Goal: Find specific page/section

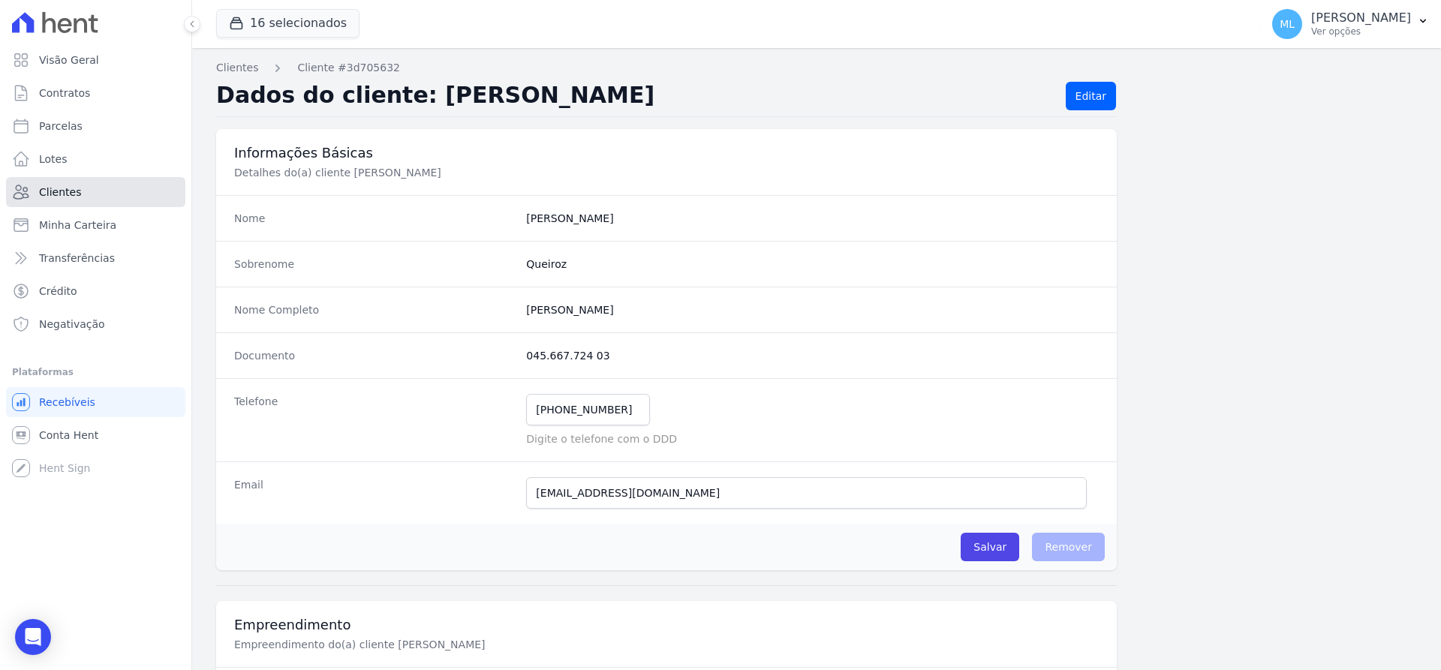
click at [94, 195] on link "Clientes" at bounding box center [95, 192] width 179 height 30
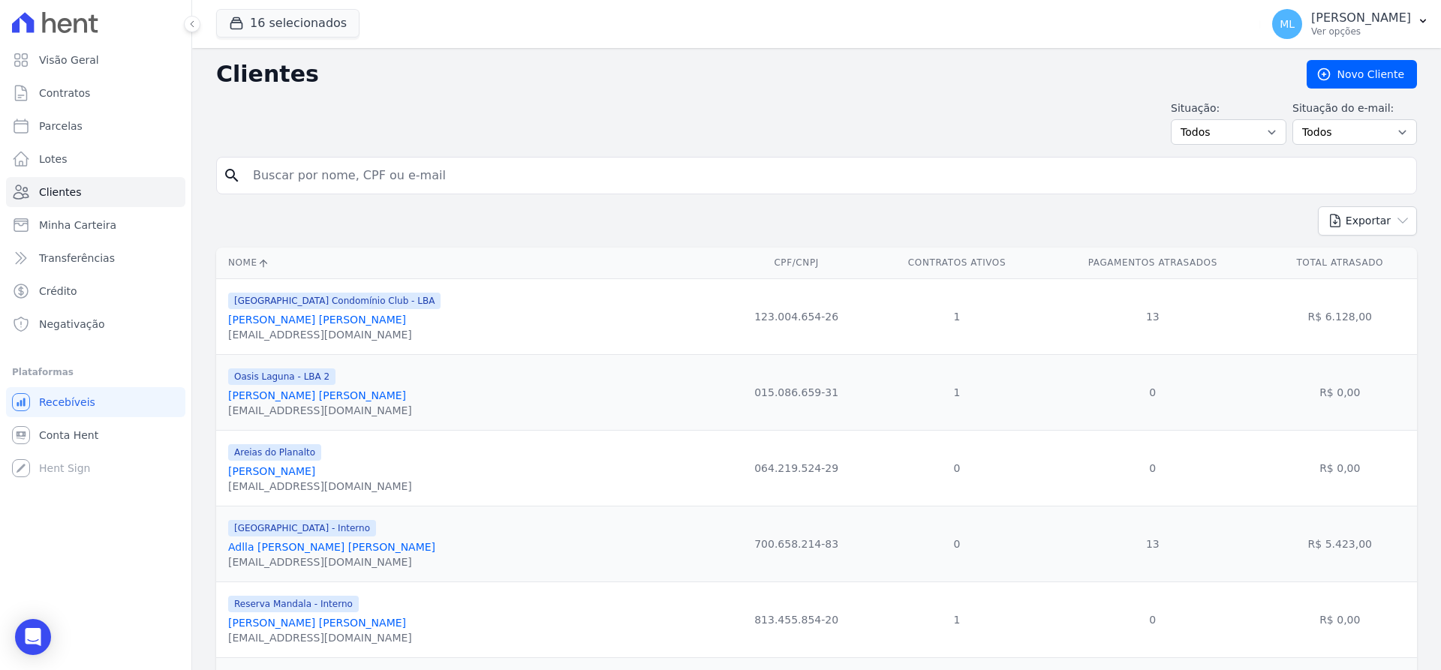
click at [436, 176] on input "search" at bounding box center [827, 176] width 1167 height 30
type input "[PERSON_NAME]"
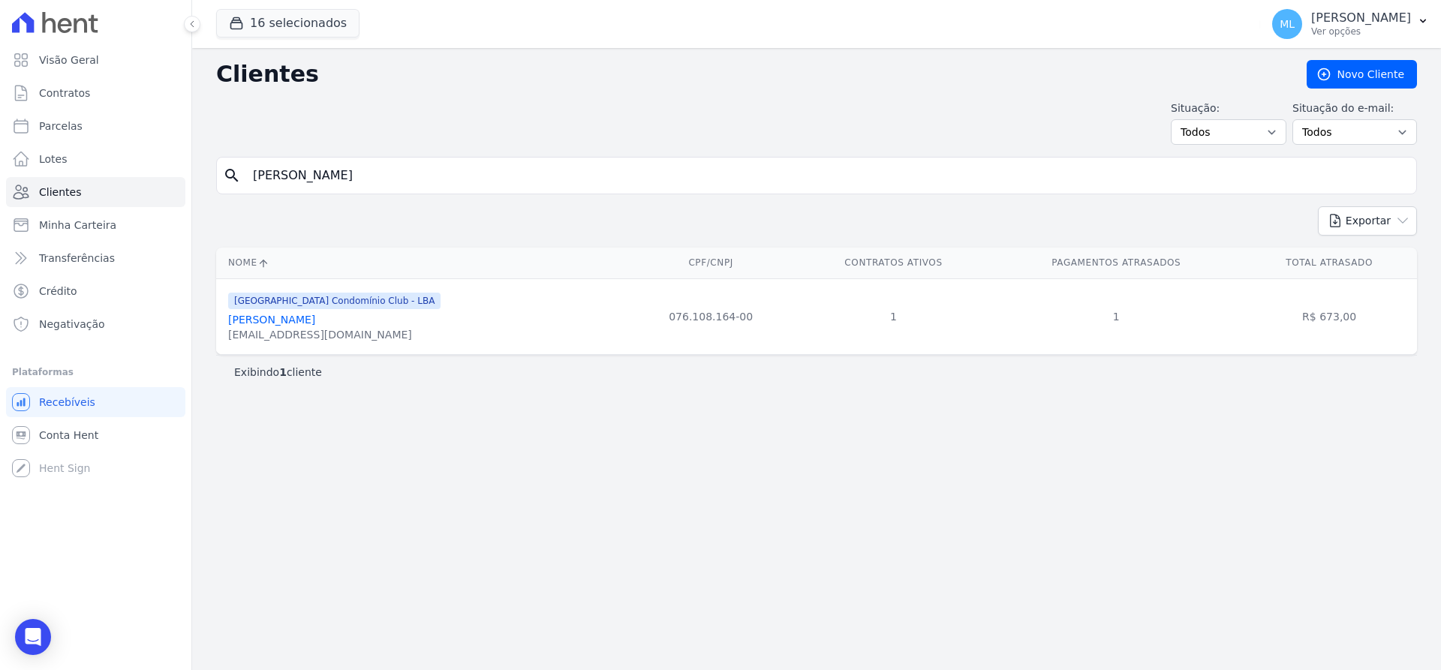
click at [315, 318] on link "[PERSON_NAME]" at bounding box center [271, 320] width 87 height 12
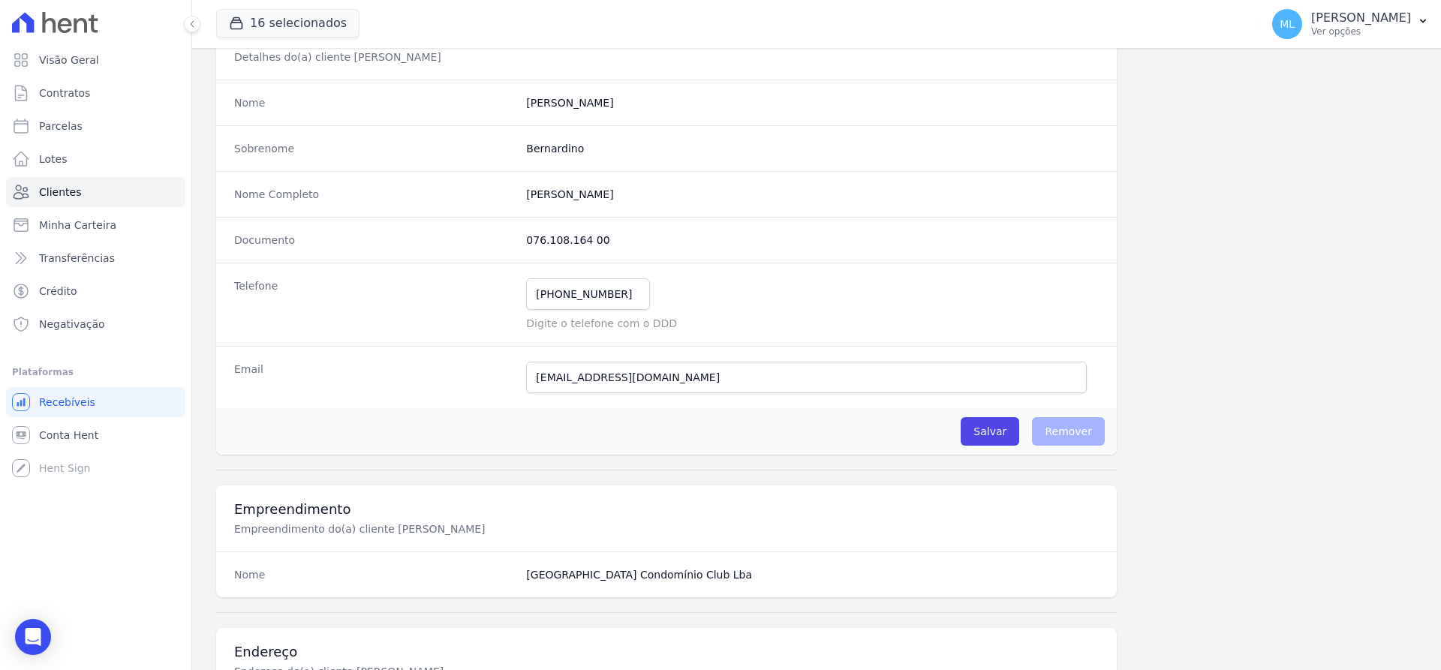
scroll to position [59, 0]
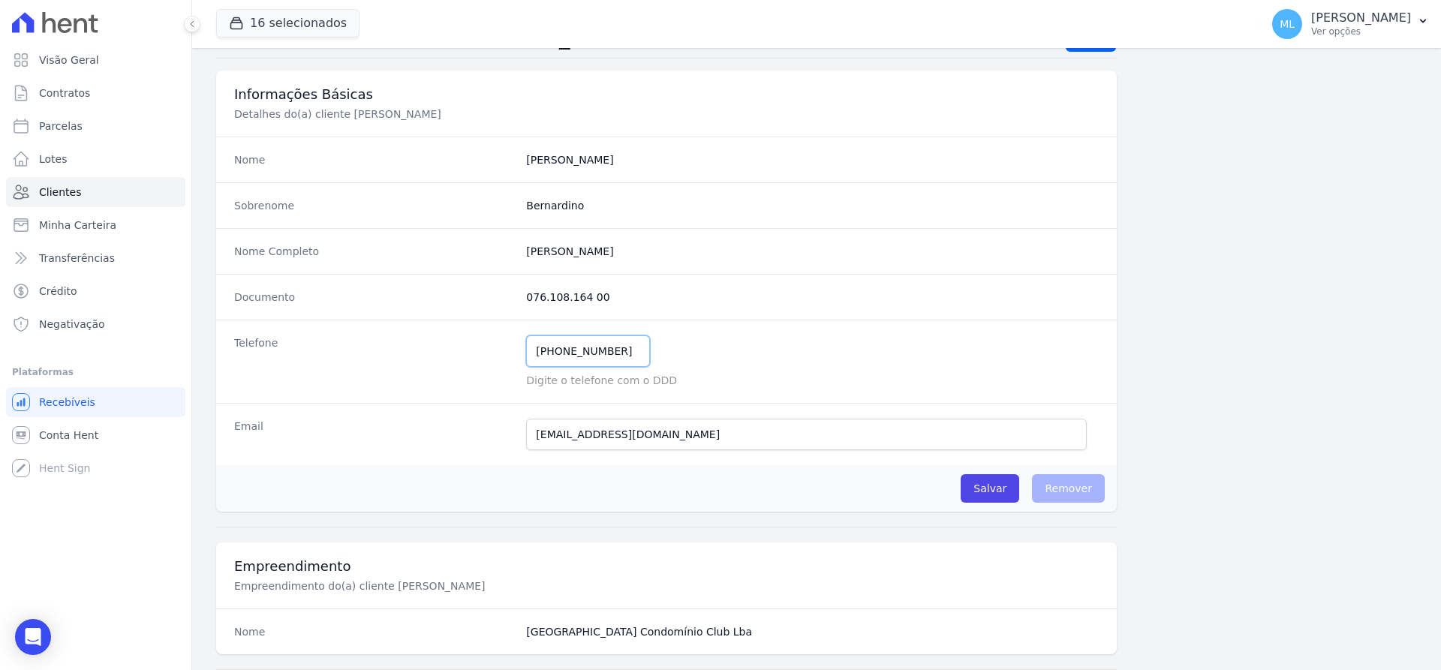
drag, startPoint x: 621, startPoint y: 345, endPoint x: 446, endPoint y: 318, distance: 177.0
click at [453, 349] on div "Telefone [PHONE_NUMBER] Mensagem de SMS ainda não enviada.. Mensagem de [PERSON…" at bounding box center [666, 361] width 901 height 83
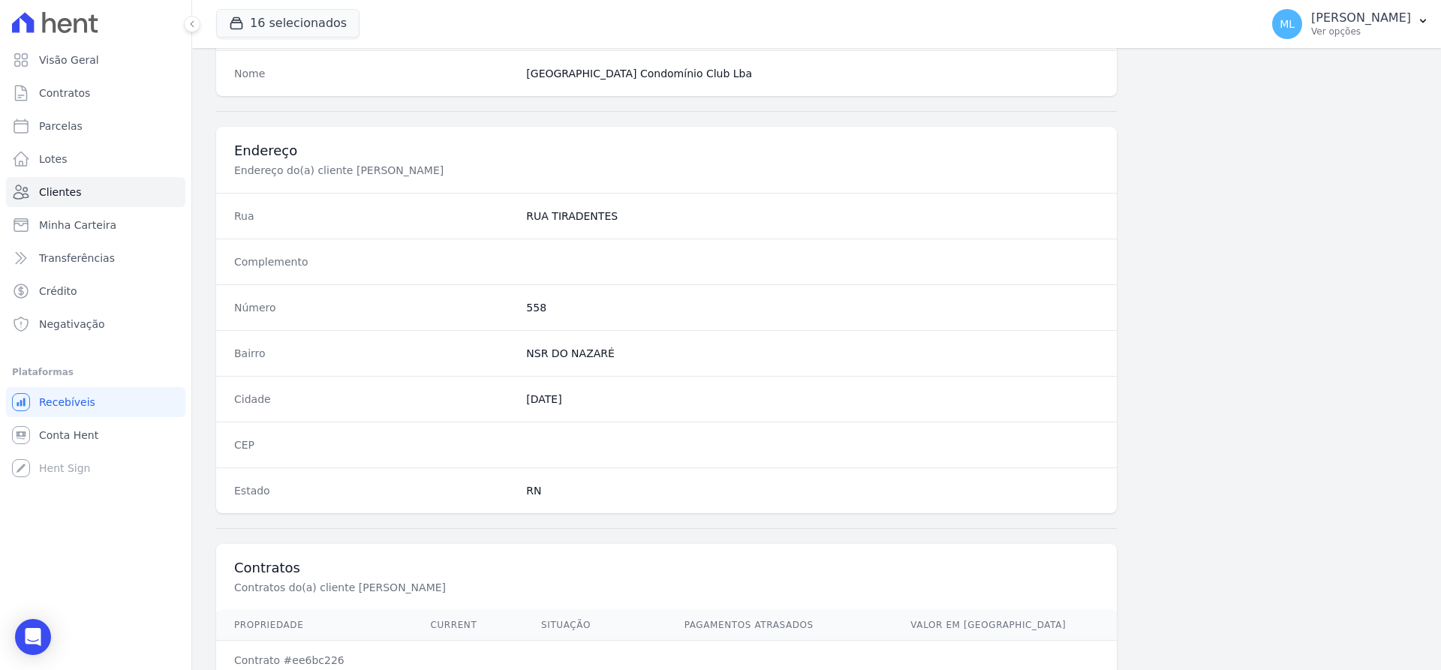
scroll to position [734, 0]
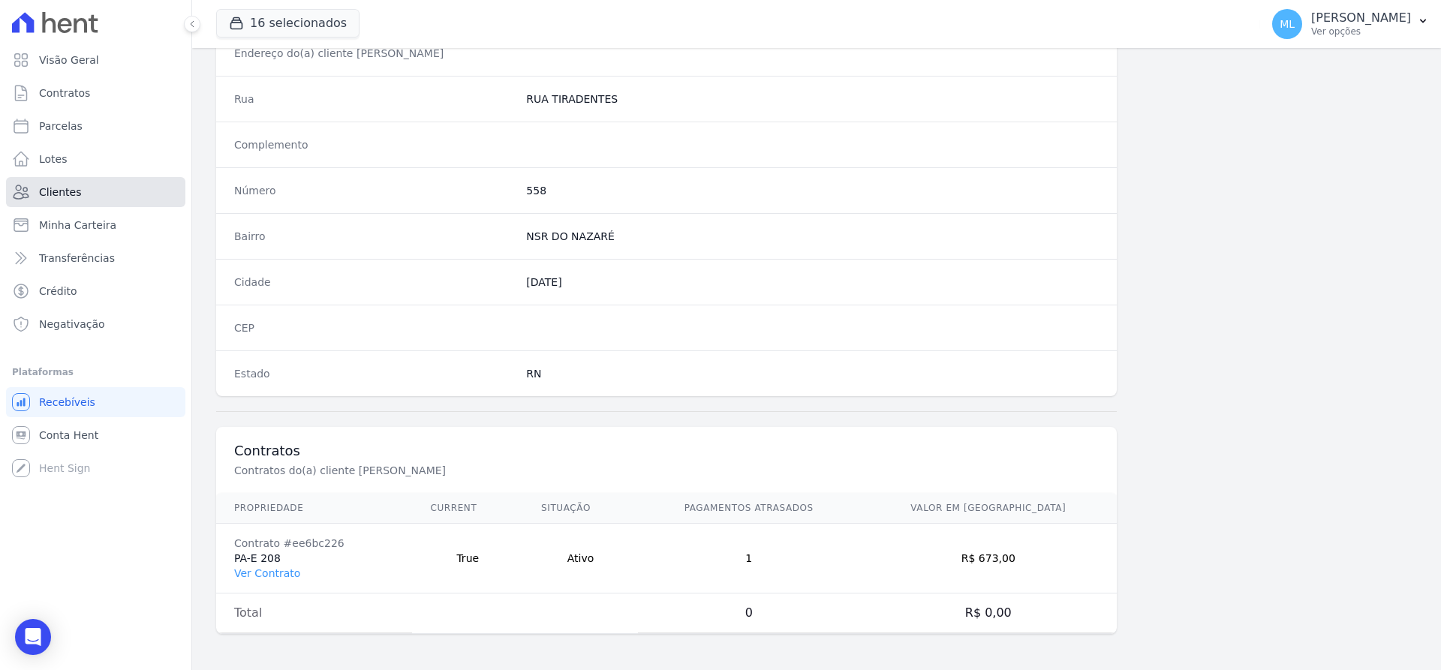
click at [92, 193] on link "Clientes" at bounding box center [95, 192] width 179 height 30
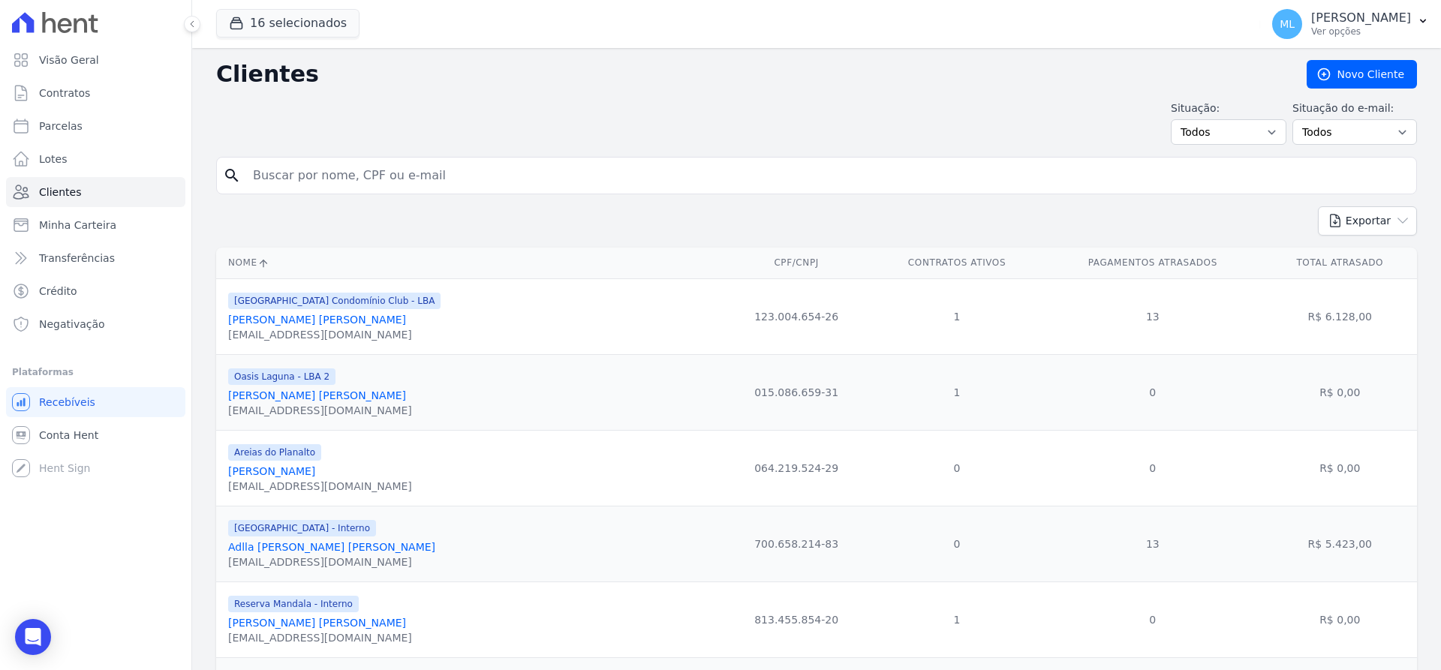
click at [456, 176] on input "search" at bounding box center [827, 176] width 1167 height 30
type input "Thina micae"
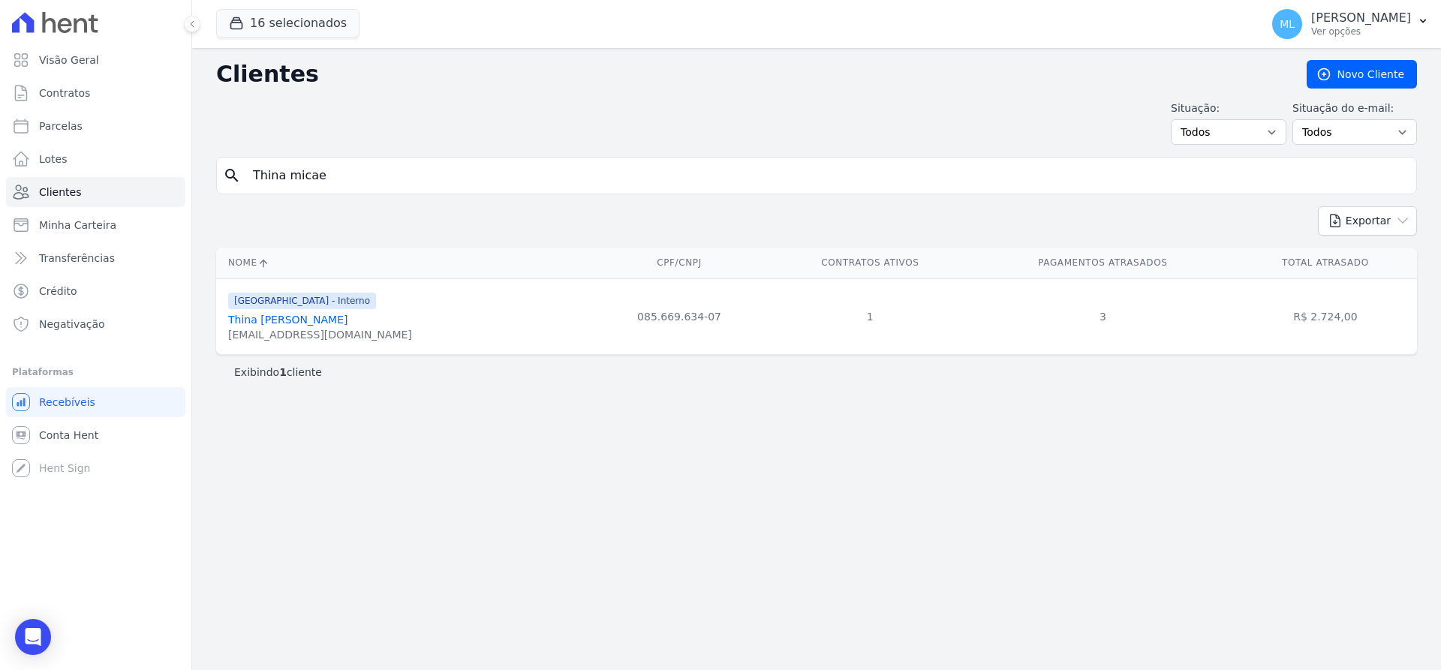
click at [327, 321] on link "Thina [PERSON_NAME]" at bounding box center [288, 320] width 120 height 12
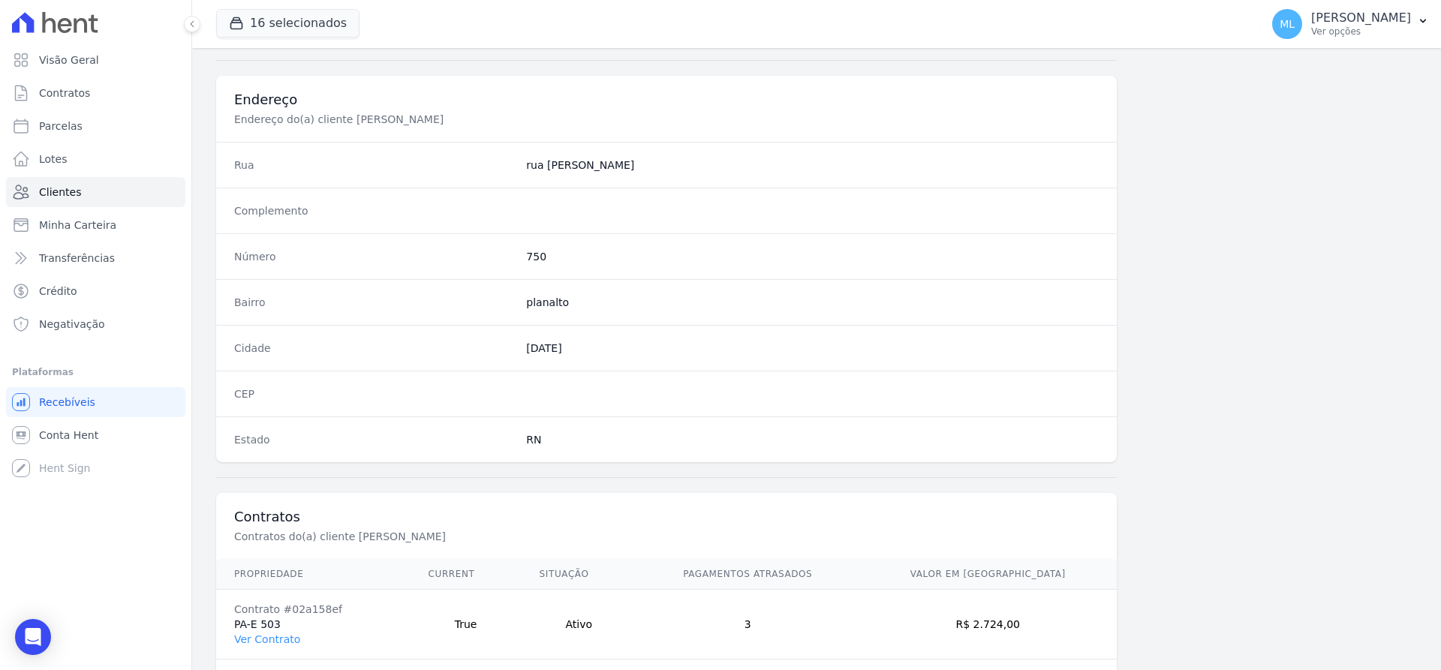
scroll to position [734, 0]
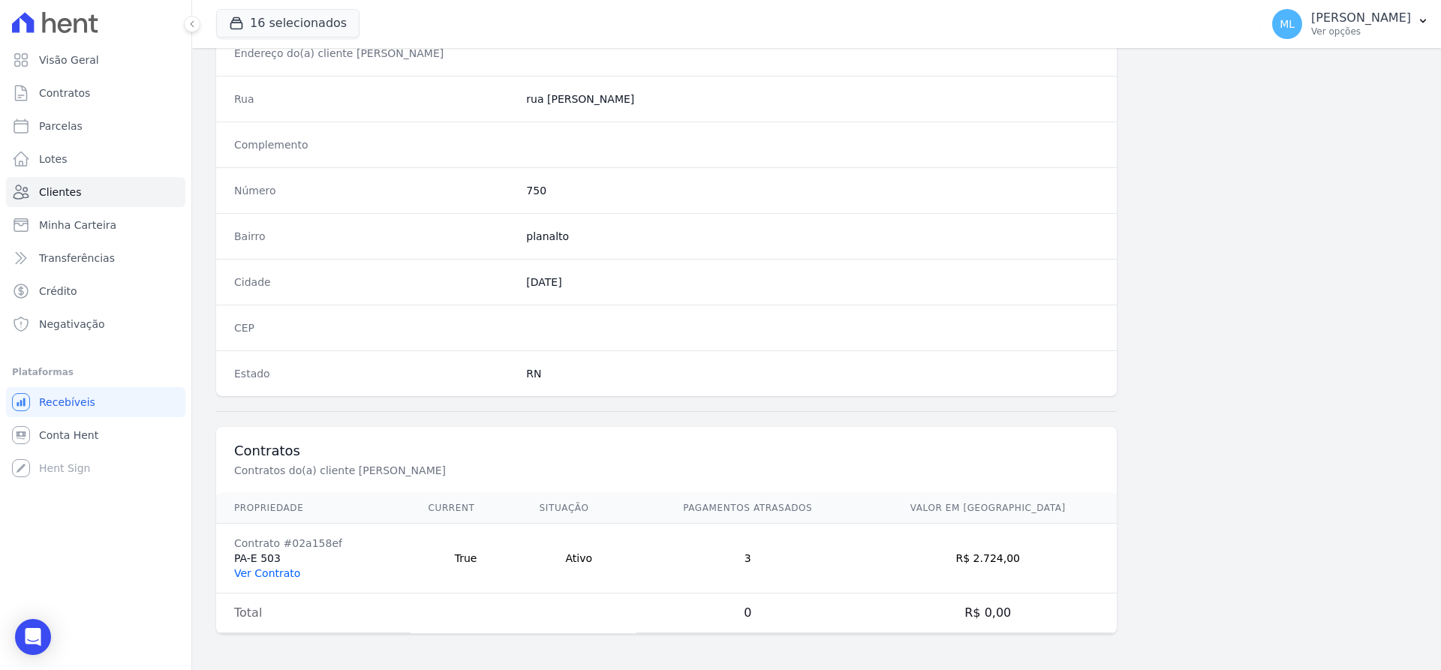
click at [287, 575] on link "Ver Contrato" at bounding box center [267, 574] width 66 height 12
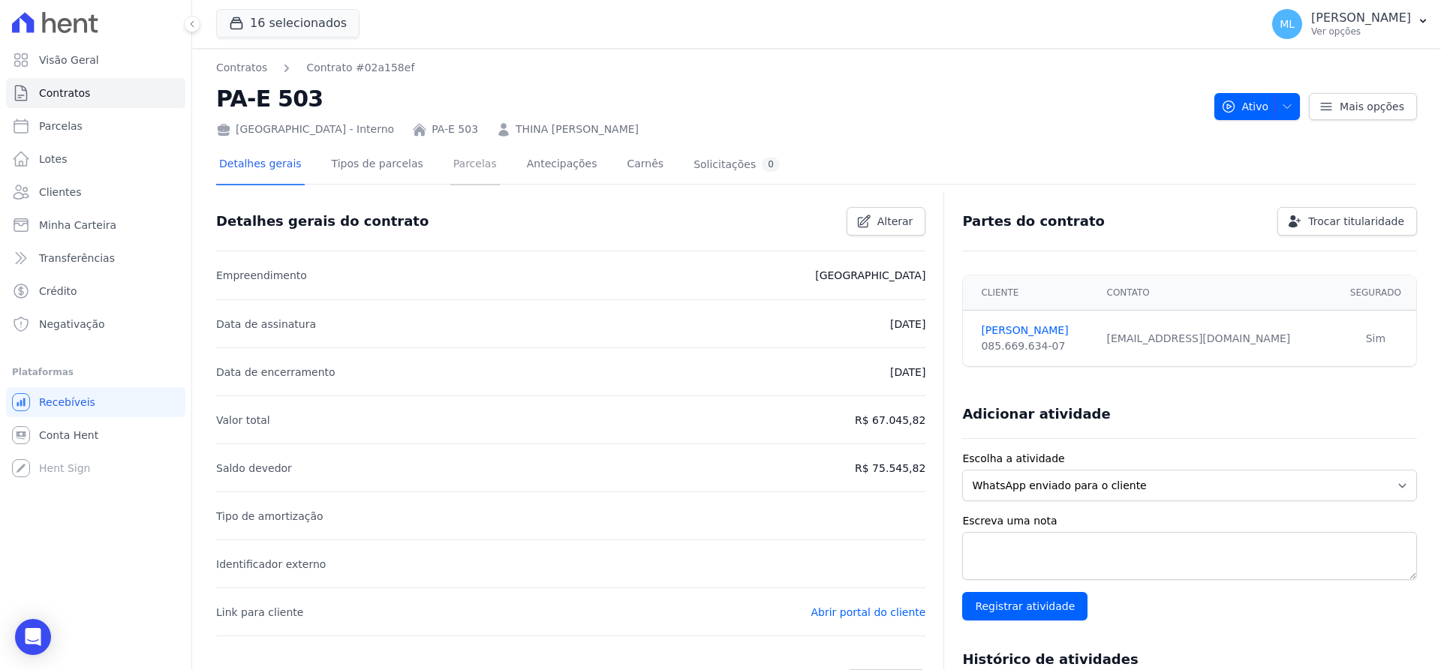
click at [466, 164] on link "Parcelas" at bounding box center [475, 166] width 50 height 40
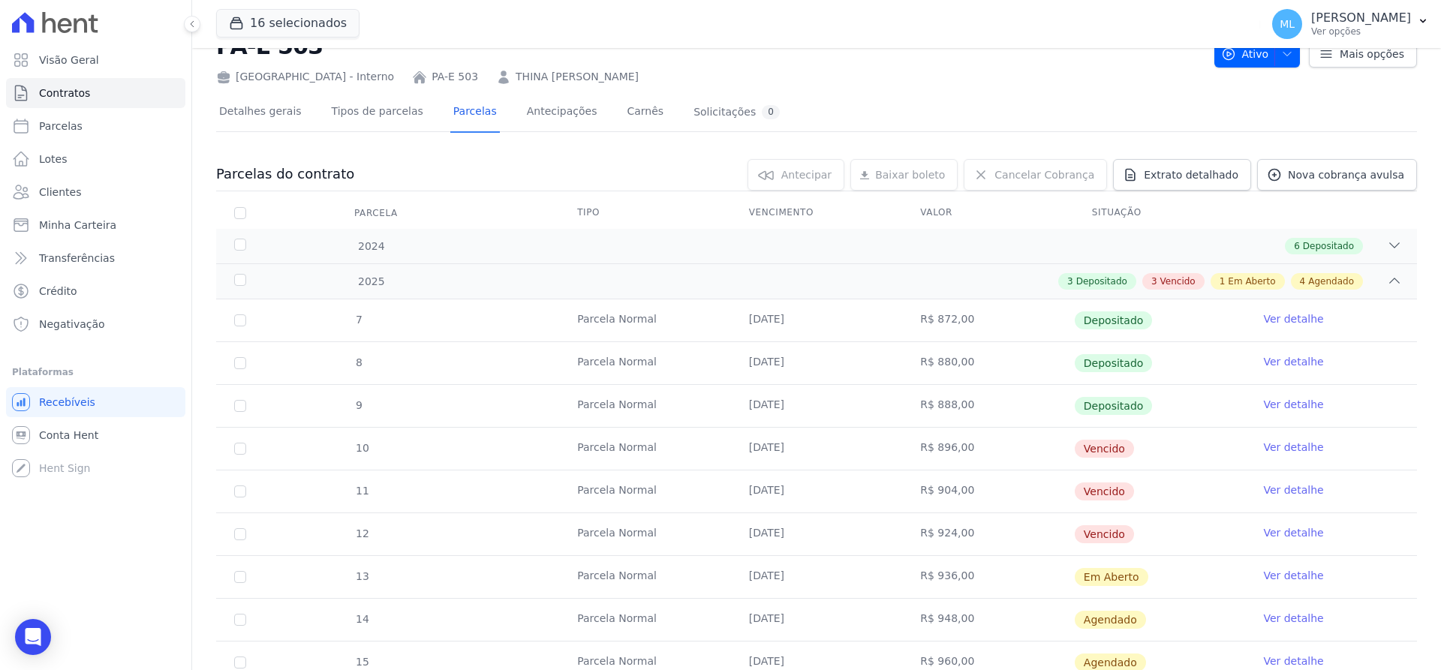
scroll to position [150, 0]
